Goal: Share content

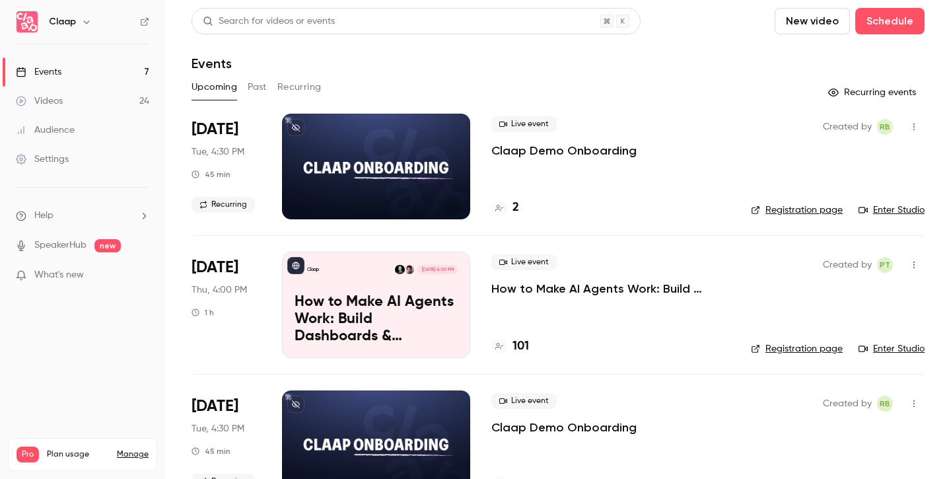
click at [514, 345] on h4 "101" at bounding box center [520, 346] width 17 height 18
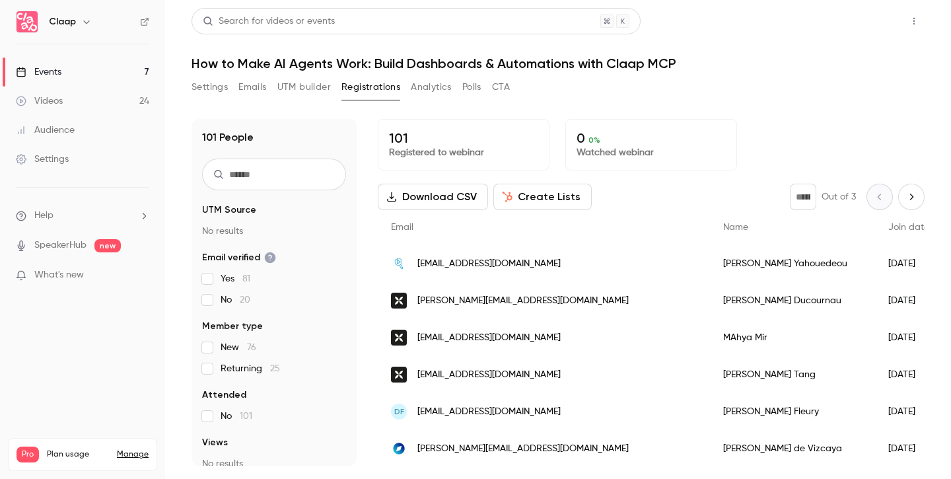
click at [868, 18] on button "Share" at bounding box center [867, 21] width 52 height 26
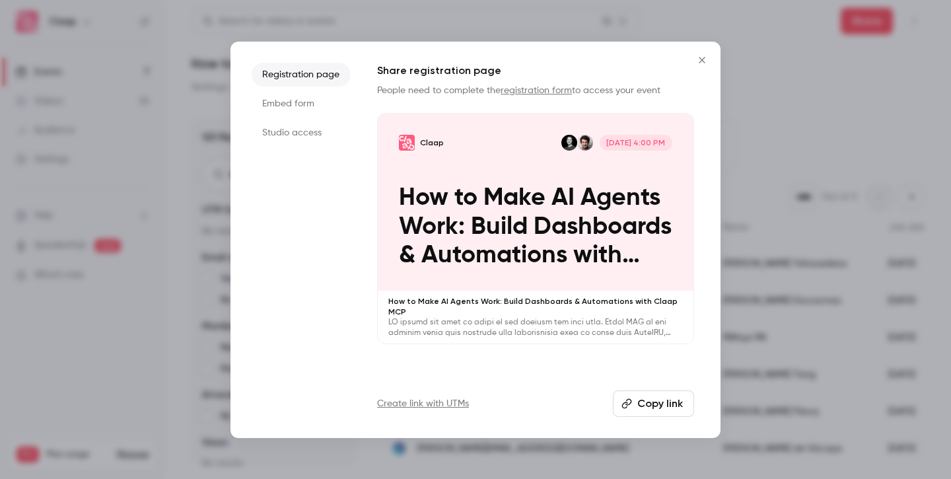
click at [653, 403] on button "Copy link" at bounding box center [653, 403] width 81 height 26
